Goal: Transaction & Acquisition: Download file/media

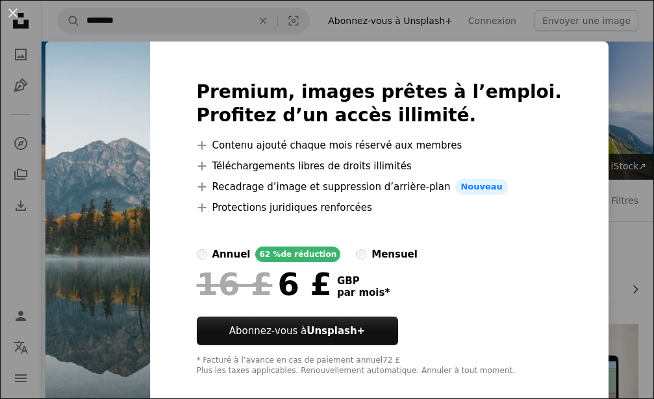
scroll to position [132, 0]
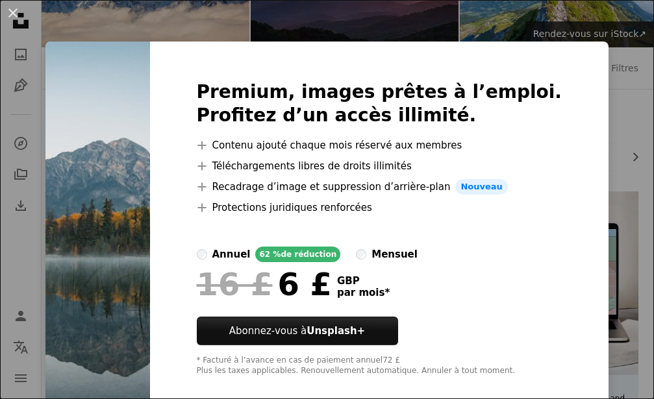
click at [634, 151] on div "An X shape Premium, images prêtes à l’emploi. Profitez d’un accès illimité. A p…" at bounding box center [327, 199] width 654 height 399
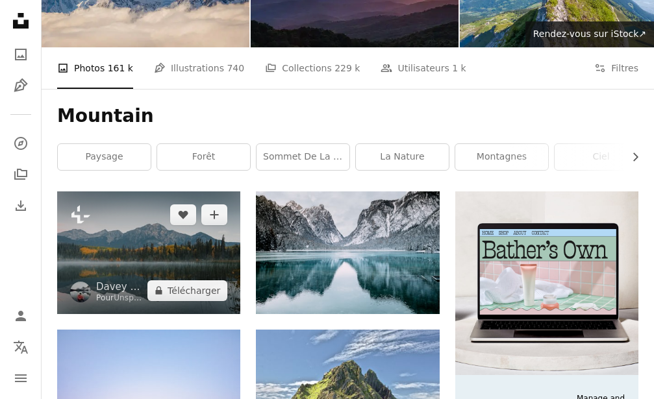
click at [144, 192] on img at bounding box center [148, 253] width 183 height 122
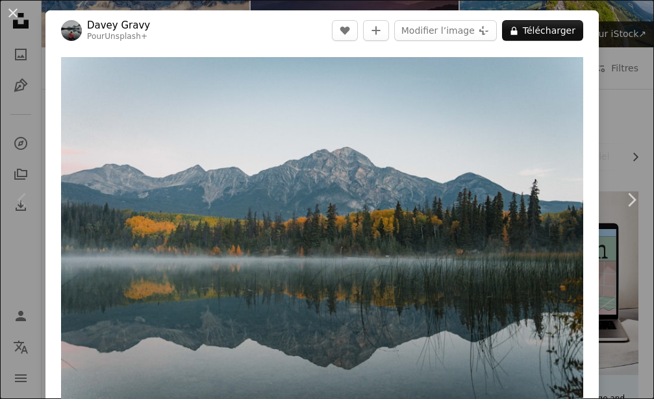
click at [625, 40] on div "An X shape Chevron left Chevron right Davey Gravy Pour Unsplash+ A heart A plus…" at bounding box center [327, 199] width 654 height 399
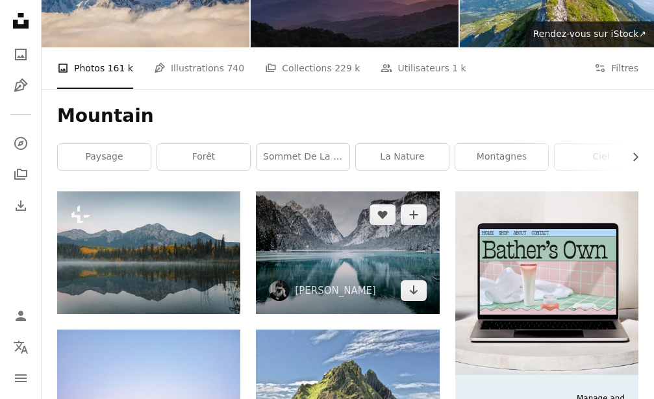
click at [347, 192] on img at bounding box center [347, 253] width 183 height 122
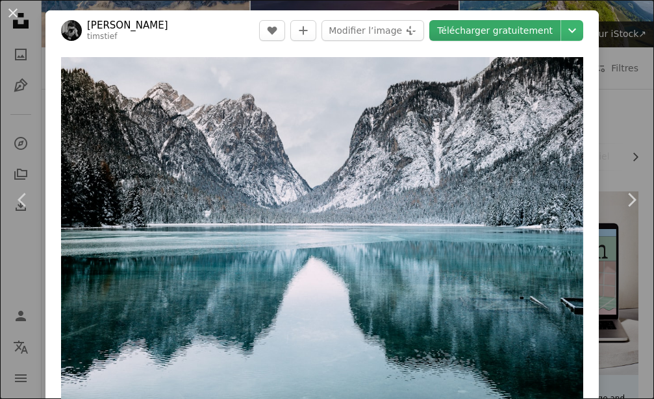
click at [490, 27] on link "Télécharger gratuitement" at bounding box center [494, 30] width 131 height 21
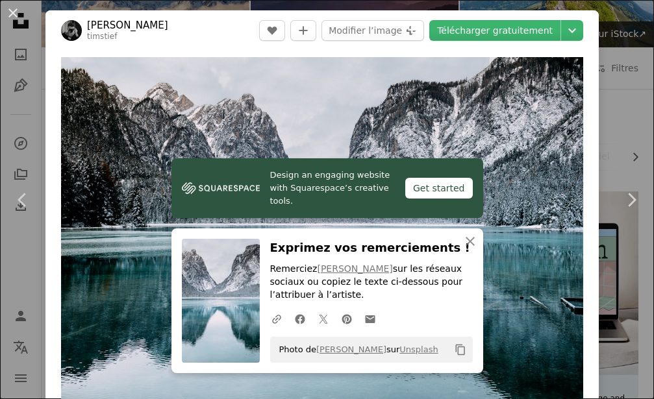
click at [615, 33] on div "An X shape Chevron left Chevron right [PERSON_NAME] timstief A heart A plus sig…" at bounding box center [327, 199] width 654 height 399
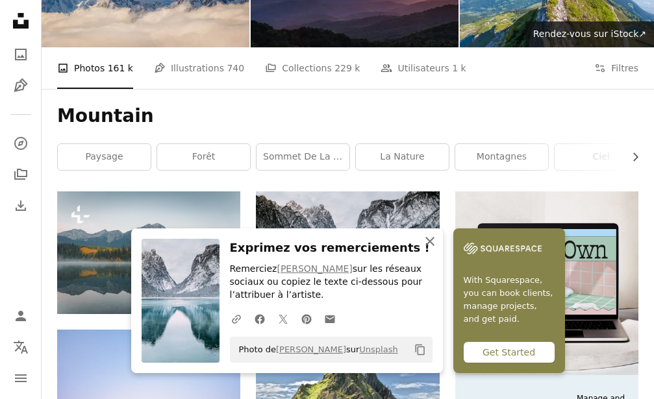
click at [438, 249] on icon "An X shape" at bounding box center [430, 242] width 16 height 16
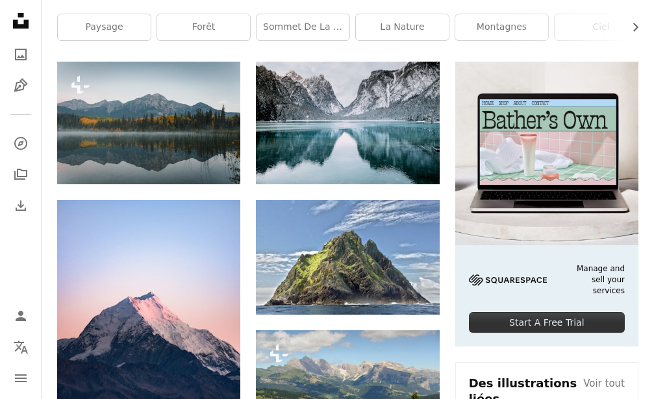
scroll to position [331, 0]
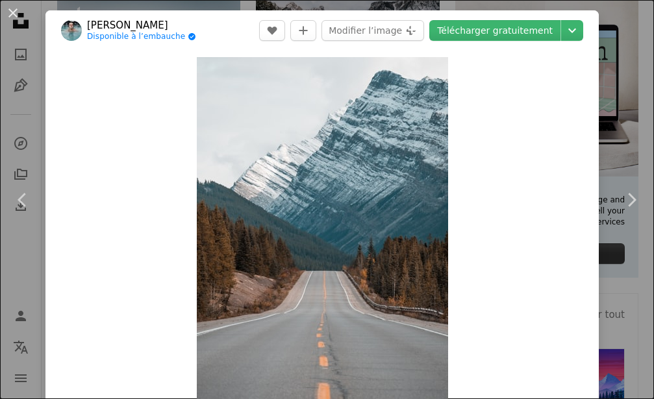
click at [642, 69] on div "An X shape Chevron left Chevron right [PERSON_NAME] Disponible à l’embauche A c…" at bounding box center [327, 199] width 654 height 399
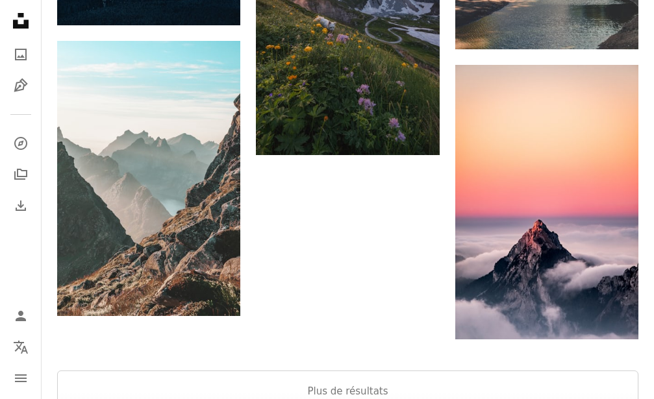
scroll to position [1590, 0]
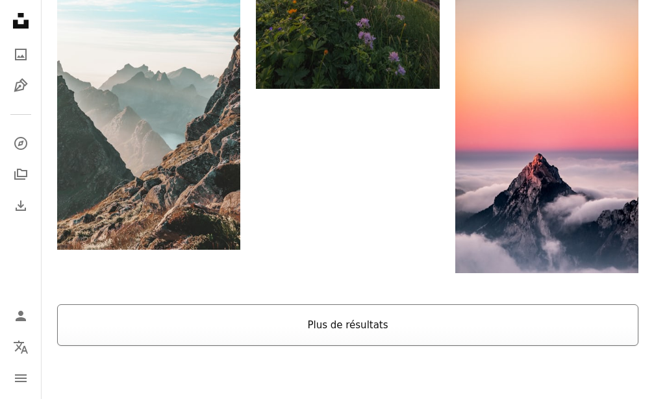
click at [348, 305] on button "Plus de résultats" at bounding box center [347, 326] width 581 height 42
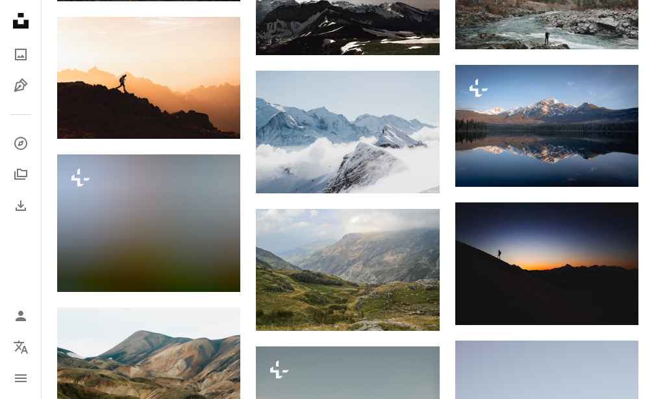
scroll to position [10864, 0]
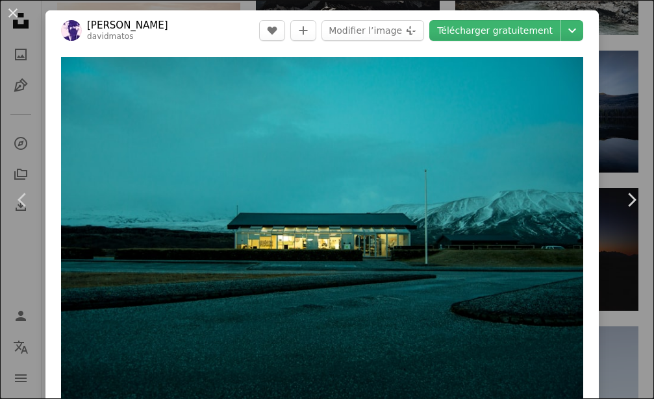
click at [631, 110] on div "An X shape Chevron left Chevron right [PERSON_NAME] davidmatos A heart A plus s…" at bounding box center [327, 199] width 654 height 399
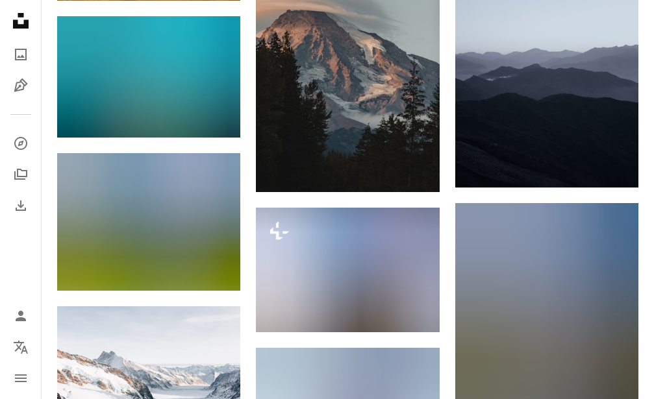
scroll to position [11460, 0]
